Goal: Submit feedback/report problem

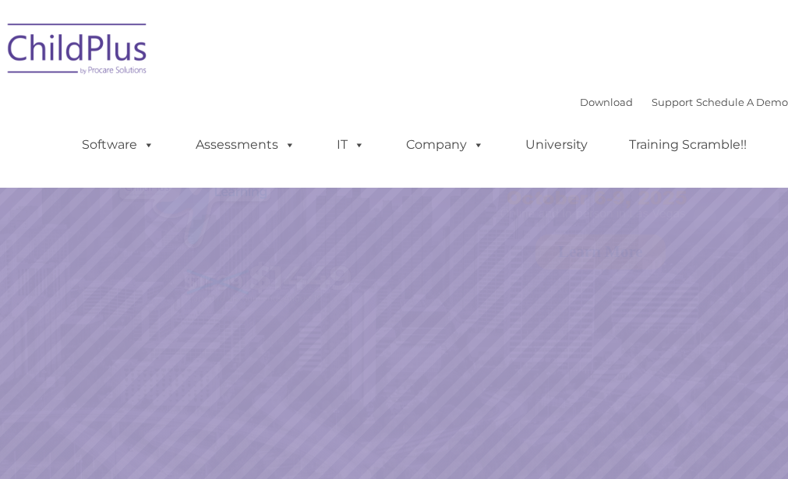
select select "MEDIUM"
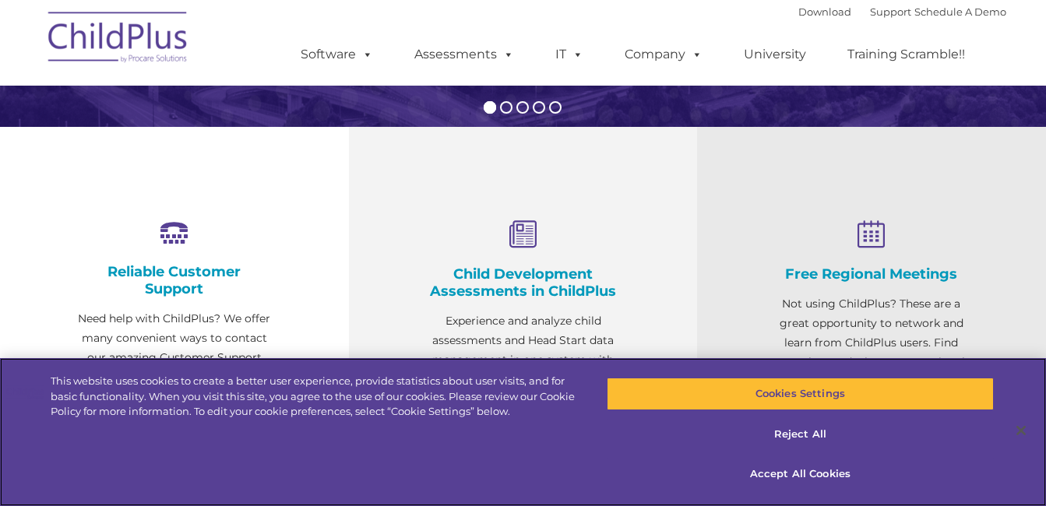
scroll to position [477, 0]
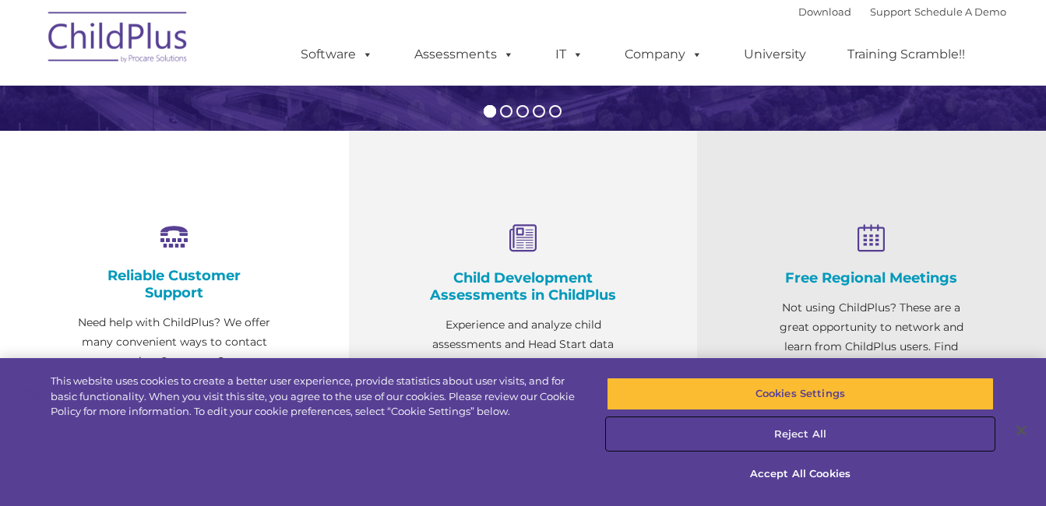
click at [787, 434] on button "Reject All" at bounding box center [800, 434] width 387 height 33
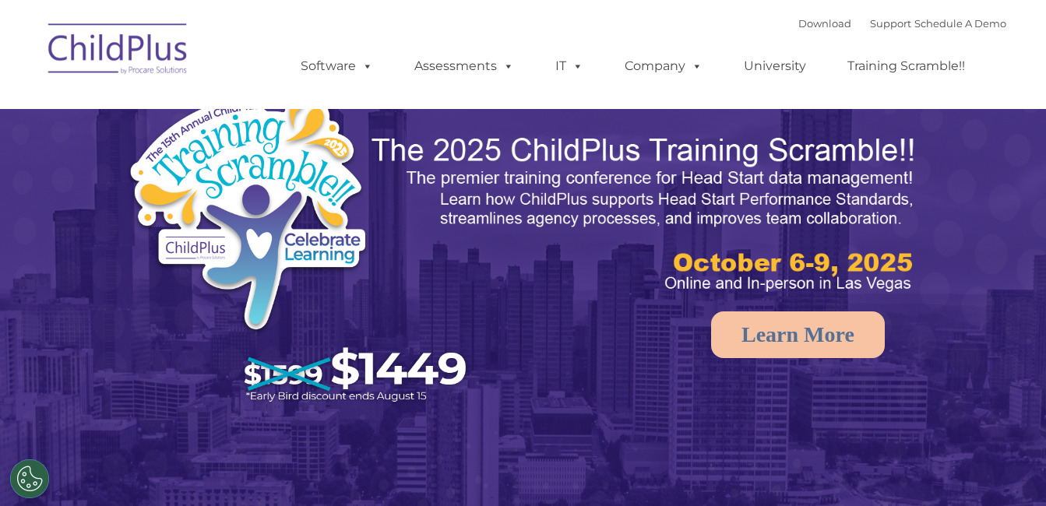
select select "MEDIUM"
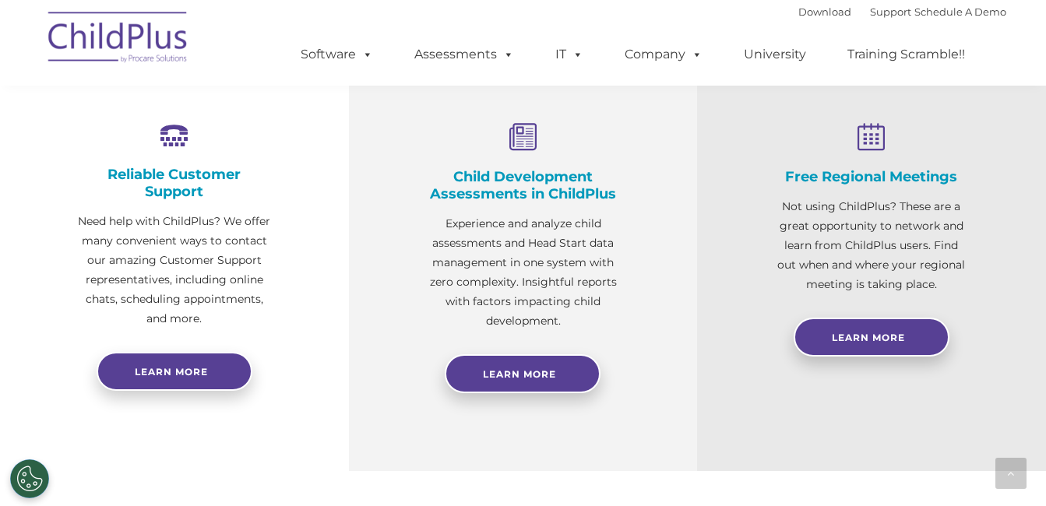
scroll to position [651, 0]
